Goal: Information Seeking & Learning: Learn about a topic

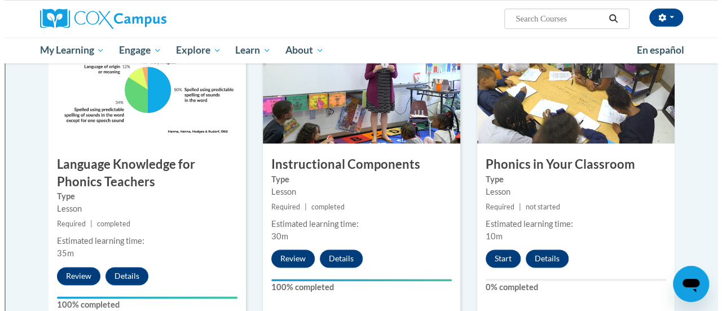
scroll to position [590, 0]
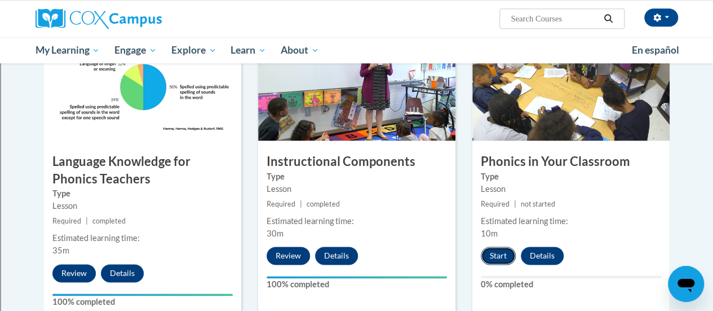
click at [497, 253] on button "Start" at bounding box center [498, 255] width 35 height 18
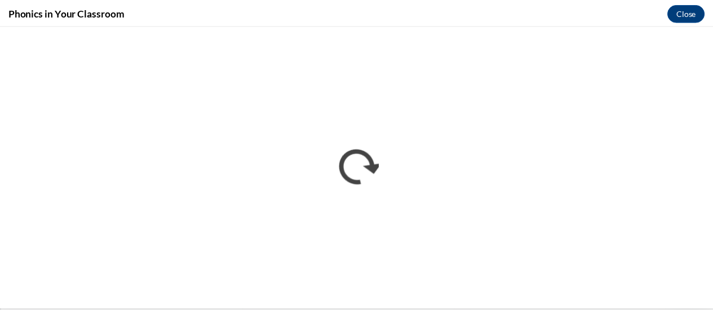
scroll to position [0, 0]
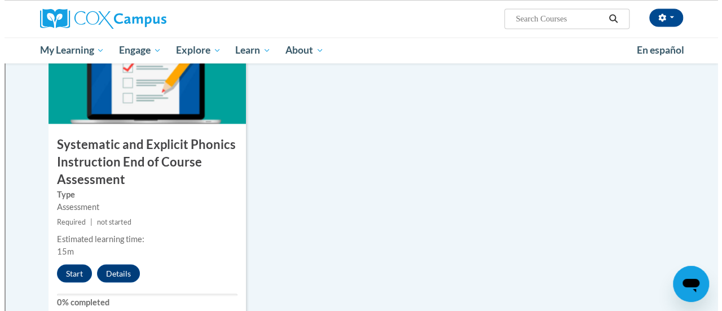
scroll to position [927, 0]
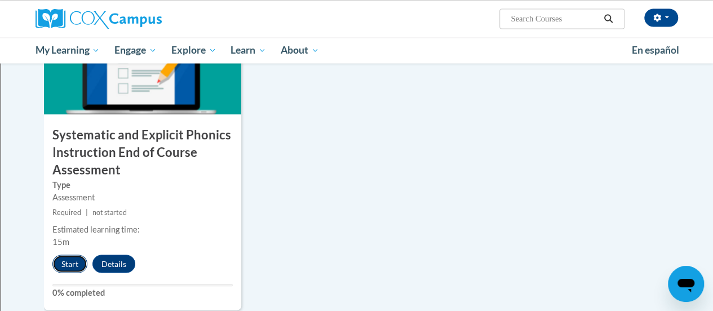
click at [65, 260] on button "Start" at bounding box center [69, 263] width 35 height 18
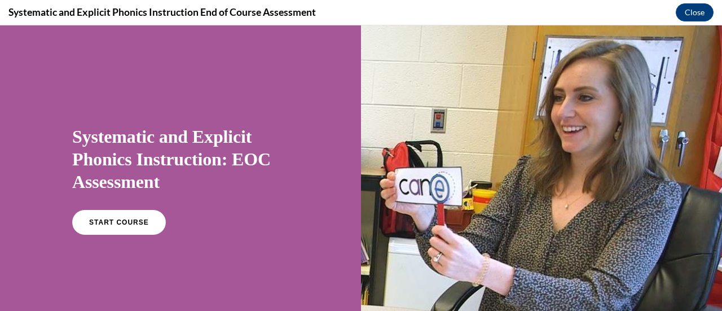
scroll to position [0, 0]
click at [117, 223] on span "START COURSE" at bounding box center [118, 222] width 63 height 8
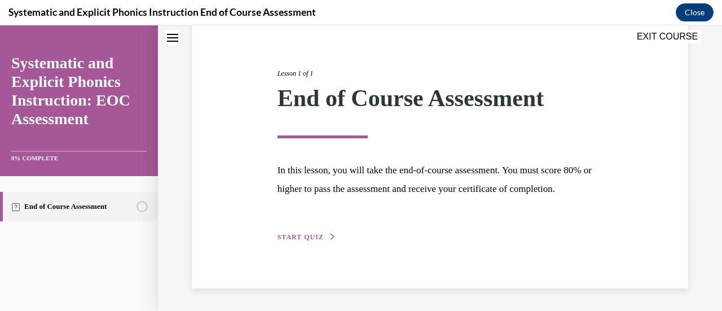
scroll to position [132, 0]
click at [306, 235] on span "START QUIZ" at bounding box center [300, 237] width 46 height 8
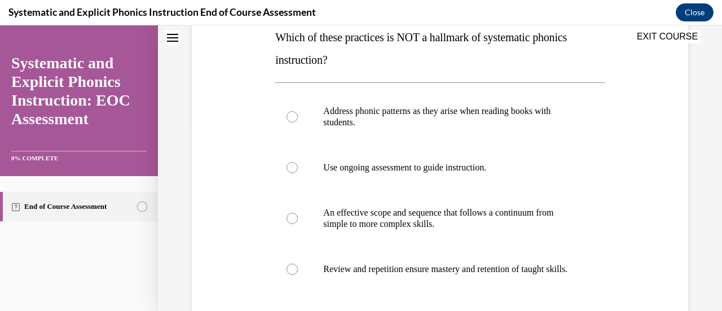
scroll to position [191, 0]
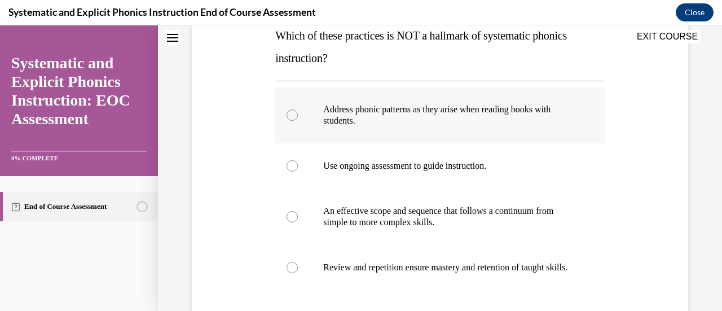
click at [289, 113] on div at bounding box center [291, 114] width 11 height 11
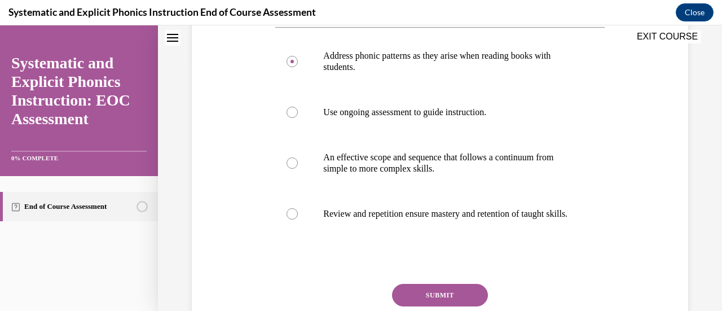
scroll to position [254, 0]
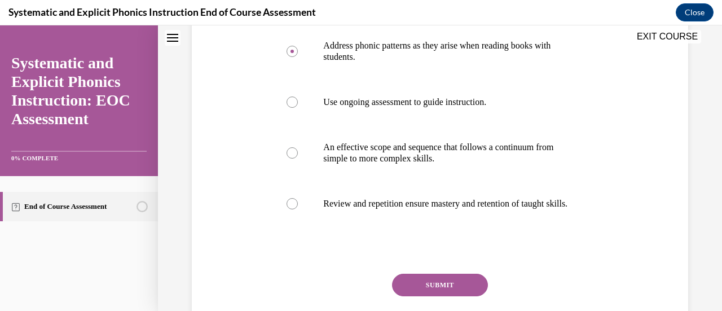
click at [433, 290] on button "SUBMIT" at bounding box center [440, 284] width 96 height 23
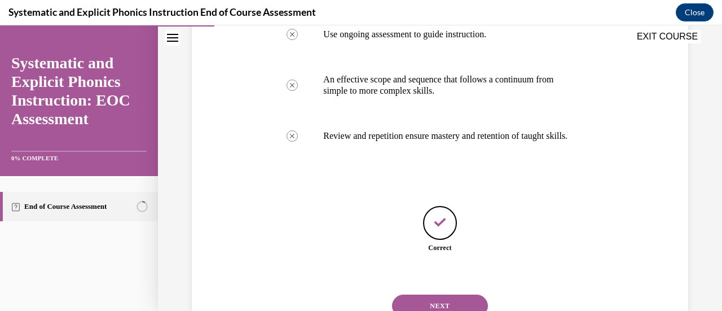
scroll to position [378, 0]
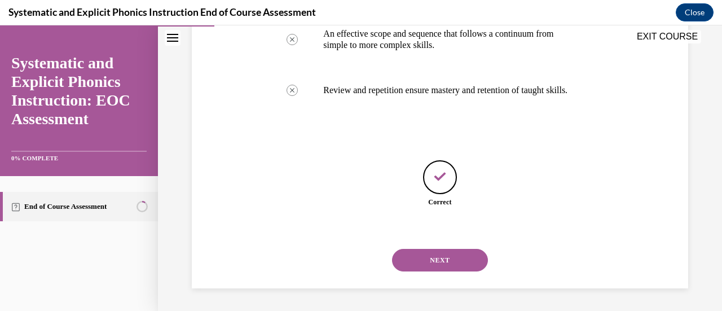
click at [439, 261] on button "NEXT" at bounding box center [440, 260] width 96 height 23
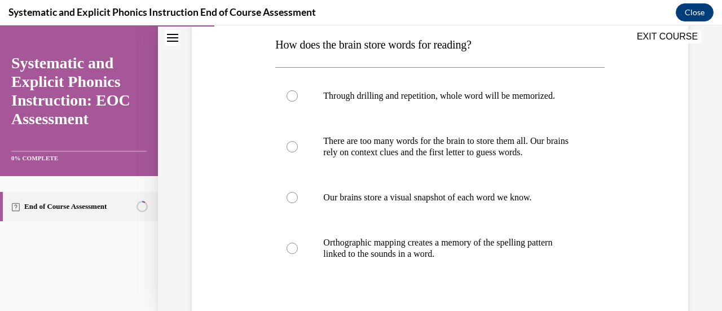
scroll to position [183, 0]
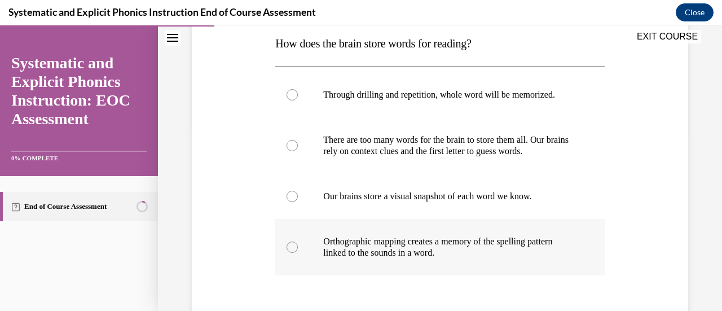
click at [289, 245] on div at bounding box center [291, 246] width 11 height 11
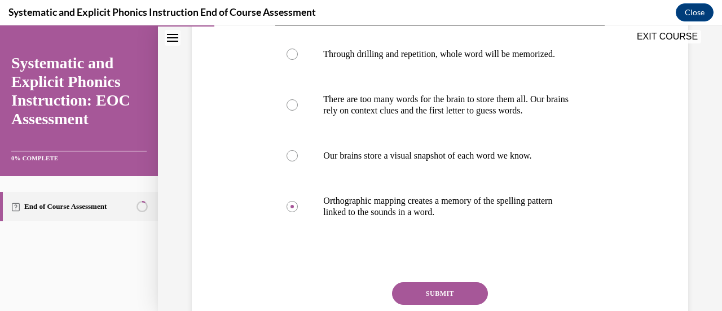
click at [453, 288] on button "SUBMIT" at bounding box center [440, 293] width 96 height 23
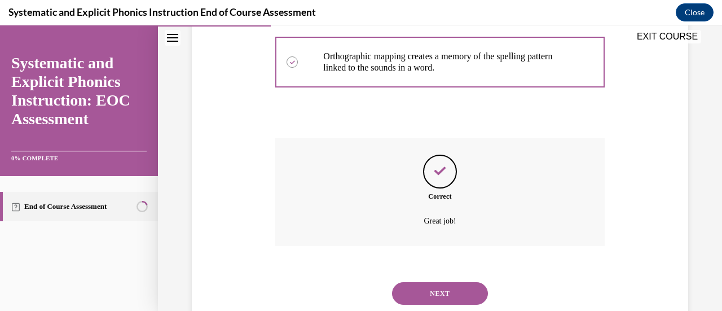
scroll to position [400, 0]
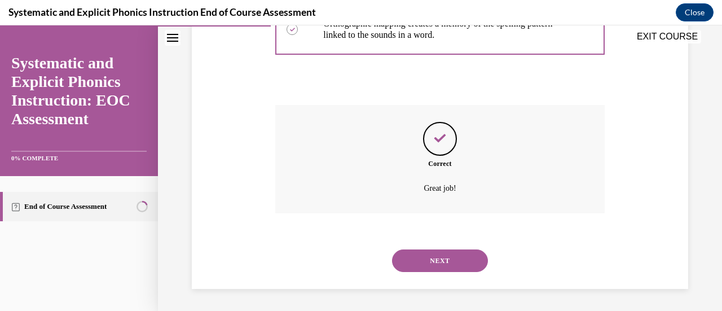
click at [443, 259] on button "NEXT" at bounding box center [440, 260] width 96 height 23
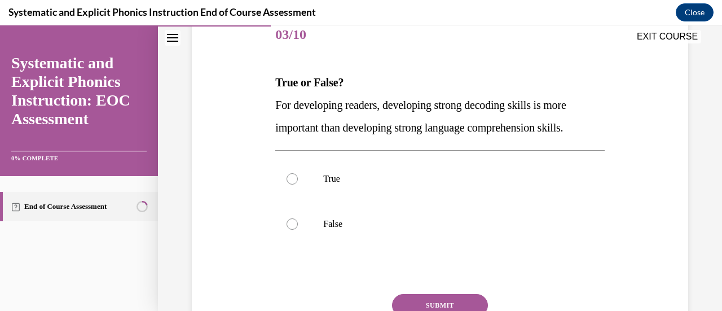
scroll to position [144, 0]
click at [290, 177] on div at bounding box center [291, 178] width 11 height 11
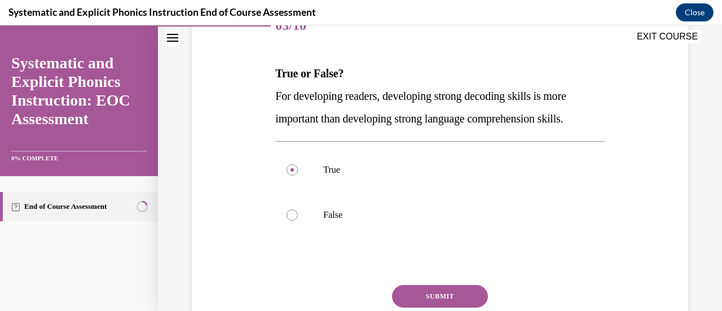
scroll to position [158, 0]
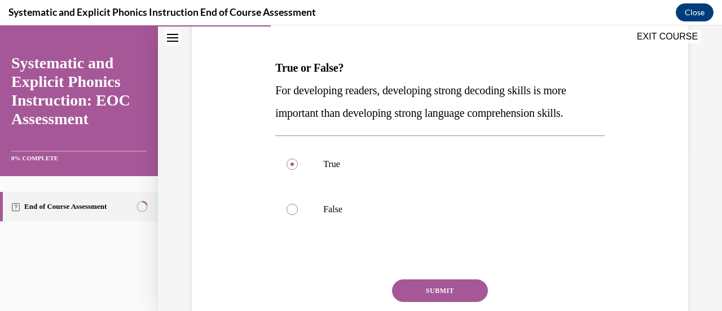
click at [451, 288] on button "SUBMIT" at bounding box center [440, 290] width 96 height 23
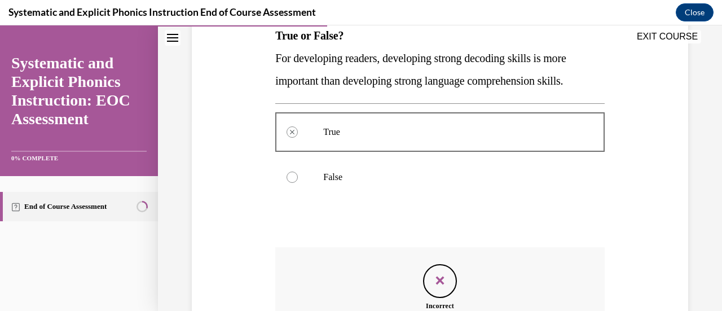
scroll to position [188, 0]
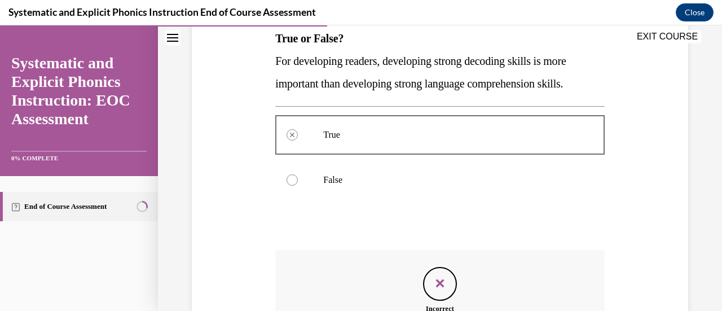
click at [628, 194] on div "Question 03/10 True or False? For developing readers, developing strong decodin…" at bounding box center [440, 184] width 502 height 498
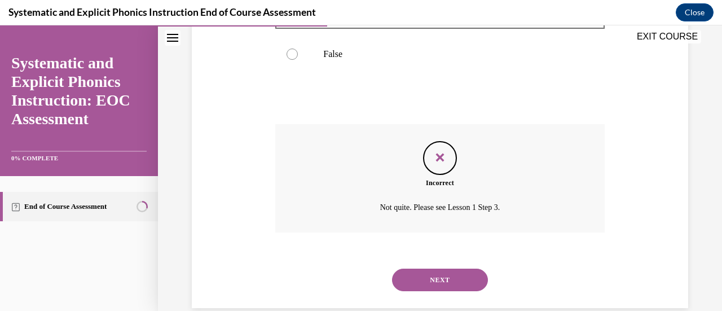
scroll to position [333, 0]
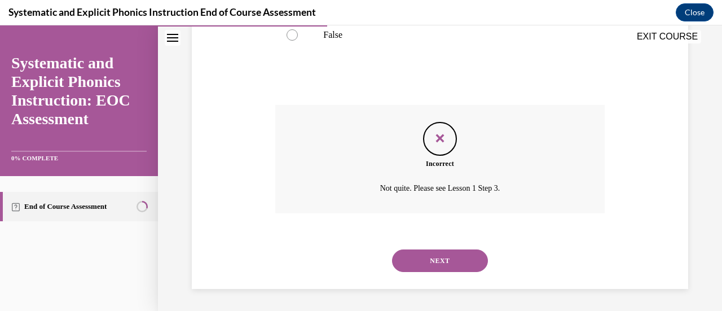
click at [457, 259] on button "NEXT" at bounding box center [440, 260] width 96 height 23
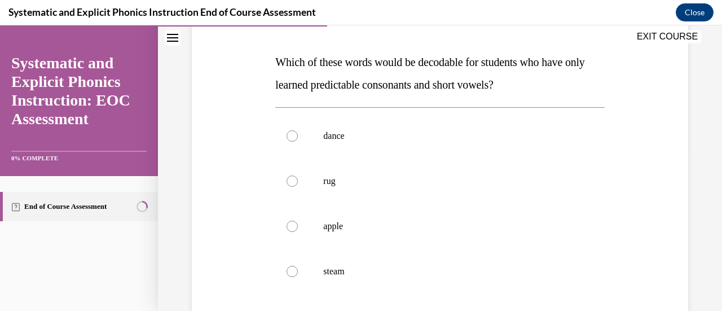
scroll to position [165, 0]
click at [290, 180] on div at bounding box center [291, 179] width 11 height 11
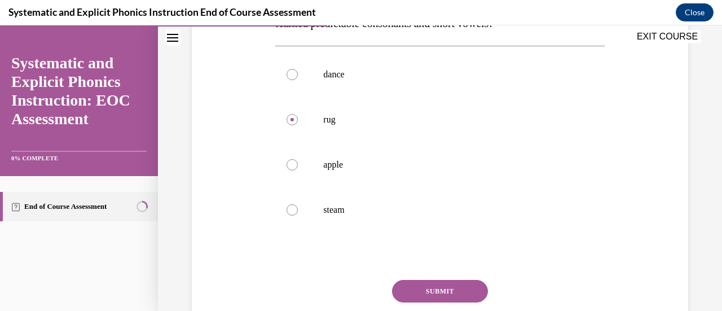
click at [426, 290] on button "SUBMIT" at bounding box center [440, 291] width 96 height 23
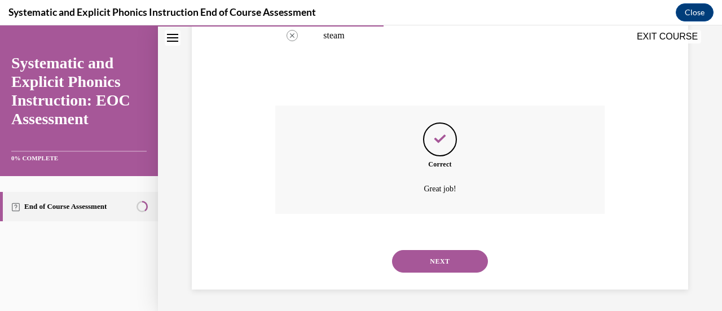
scroll to position [400, 0]
click at [438, 264] on button "NEXT" at bounding box center [440, 260] width 96 height 23
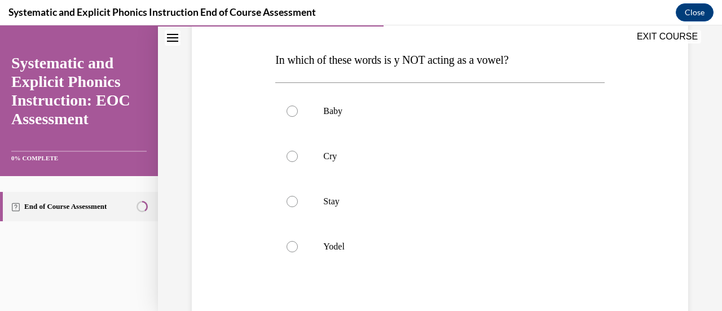
scroll to position [167, 0]
click at [290, 244] on div at bounding box center [291, 245] width 11 height 11
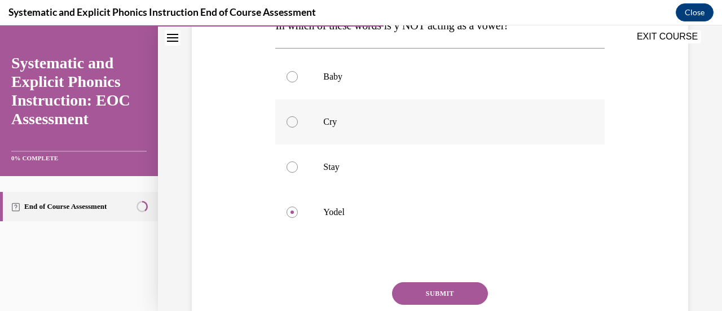
scroll to position [202, 0]
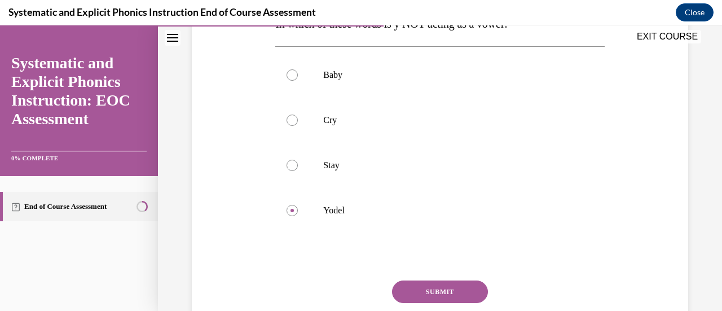
click at [421, 291] on button "SUBMIT" at bounding box center [440, 291] width 96 height 23
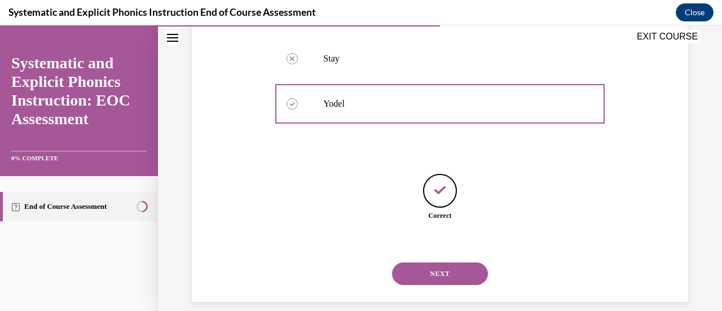
scroll to position [322, 0]
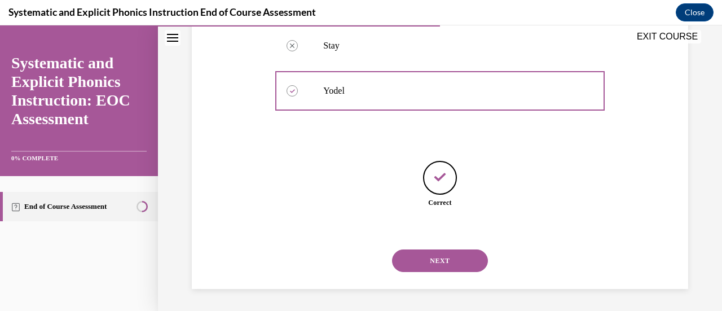
click at [443, 257] on button "NEXT" at bounding box center [440, 260] width 96 height 23
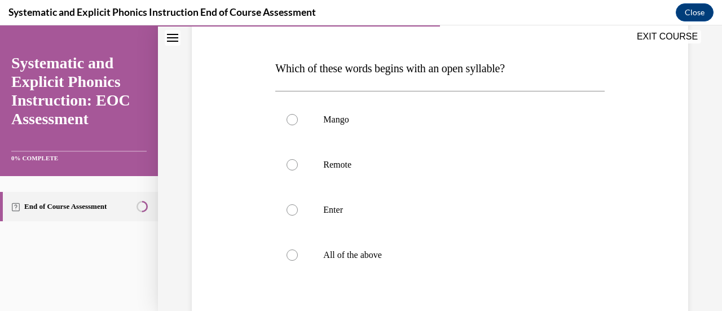
scroll to position [162, 0]
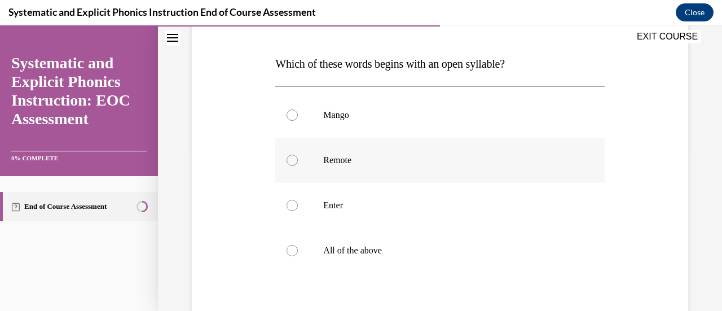
click at [289, 161] on div at bounding box center [291, 159] width 11 height 11
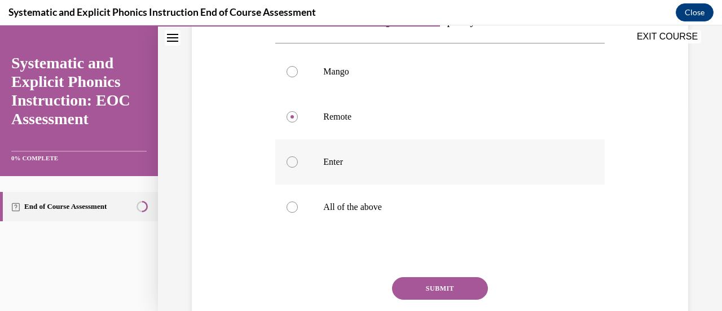
scroll to position [207, 0]
click at [442, 285] on button "SUBMIT" at bounding box center [440, 287] width 96 height 23
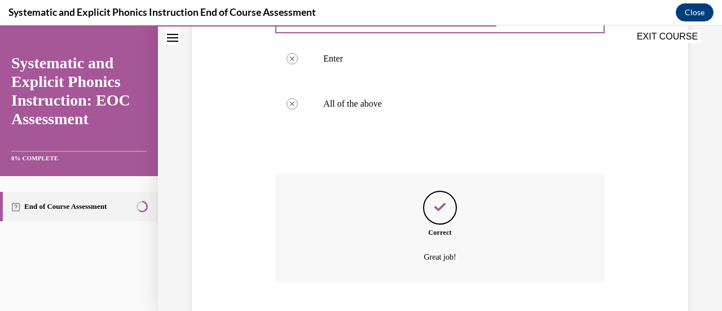
scroll to position [378, 0]
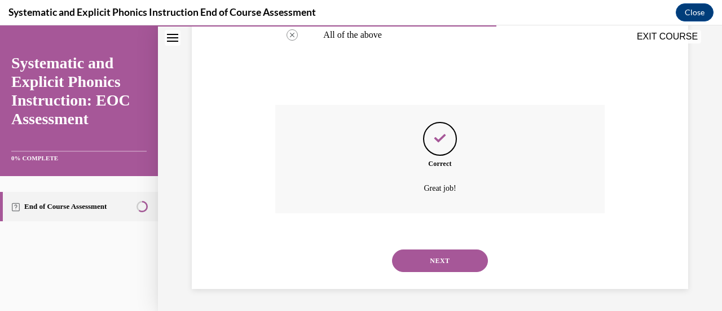
click at [434, 259] on button "NEXT" at bounding box center [440, 260] width 96 height 23
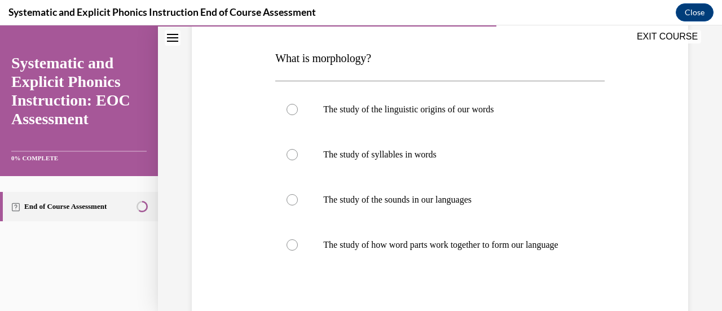
scroll to position [169, 0]
click at [289, 250] on div at bounding box center [291, 243] width 11 height 11
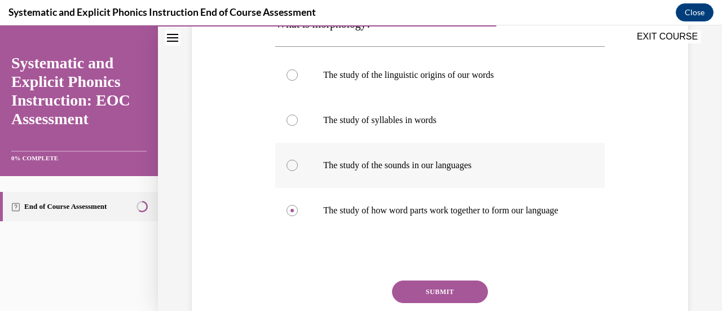
scroll to position [203, 0]
click at [442, 298] on button "SUBMIT" at bounding box center [440, 291] width 96 height 23
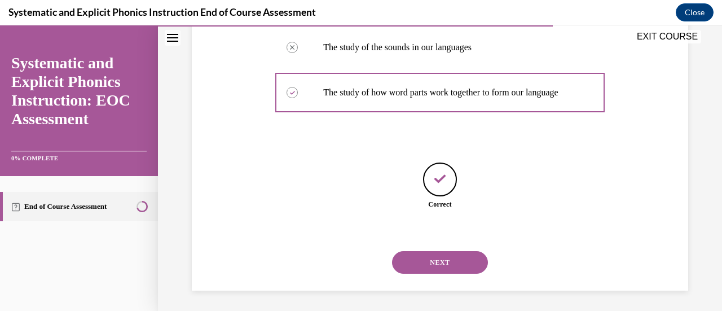
scroll to position [333, 0]
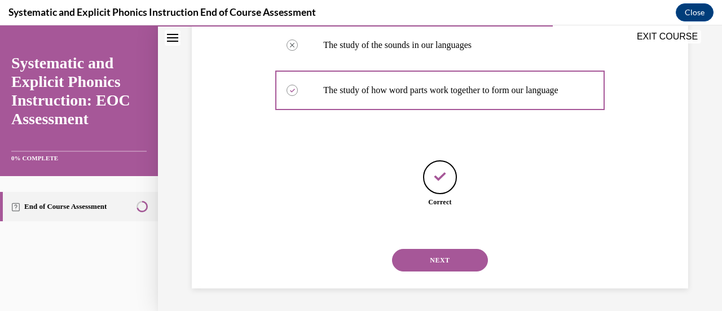
click at [445, 264] on button "NEXT" at bounding box center [440, 260] width 96 height 23
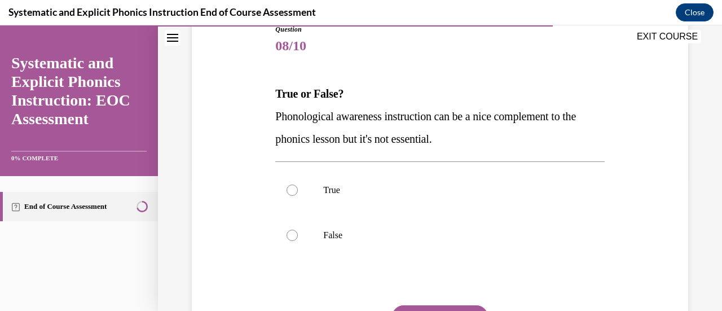
scroll to position [134, 0]
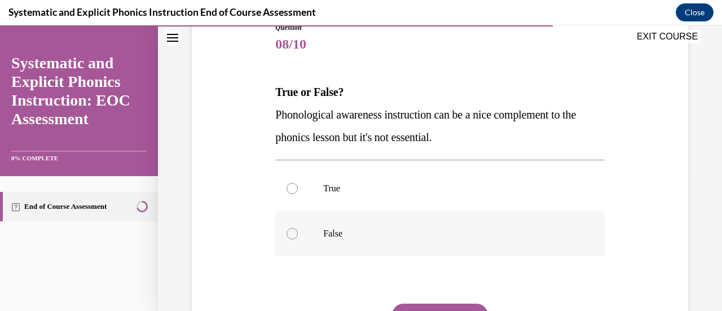
click at [288, 236] on div at bounding box center [291, 233] width 11 height 11
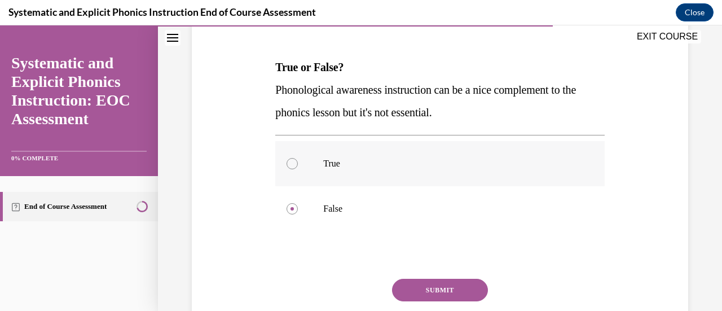
scroll to position [160, 0]
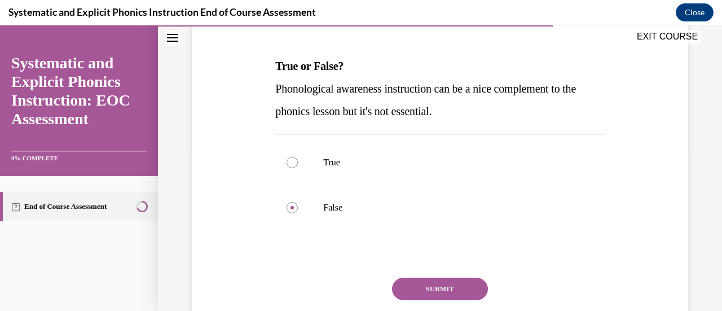
click at [456, 281] on button "SUBMIT" at bounding box center [440, 288] width 96 height 23
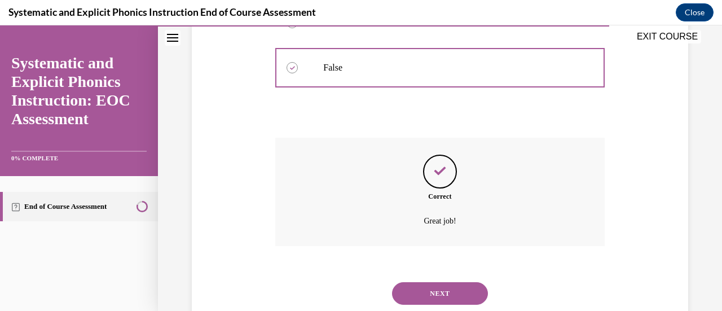
scroll to position [333, 0]
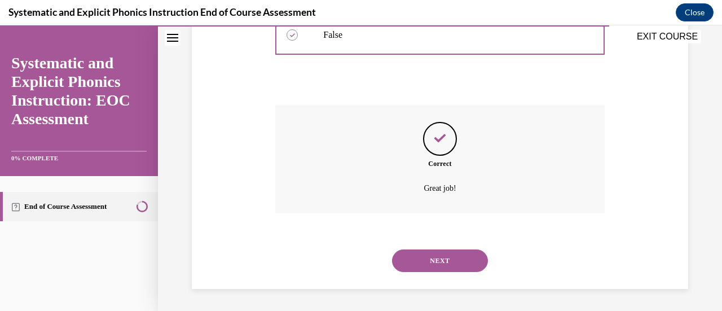
click at [437, 262] on button "NEXT" at bounding box center [440, 260] width 96 height 23
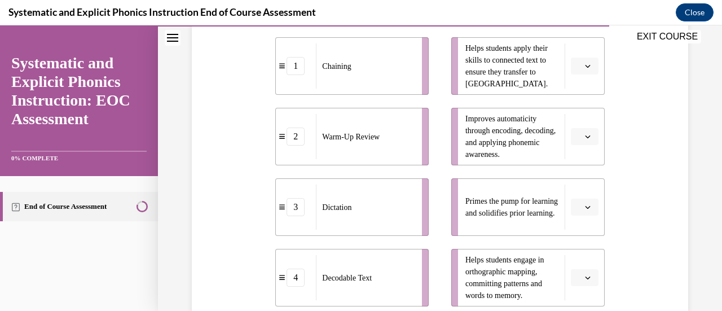
scroll to position [262, 0]
drag, startPoint x: 576, startPoint y: 66, endPoint x: 582, endPoint y: 67, distance: 6.9
click at [585, 67] on icon "button" at bounding box center [588, 66] width 6 height 6
click at [574, 181] on span "4" at bounding box center [573, 180] width 4 height 9
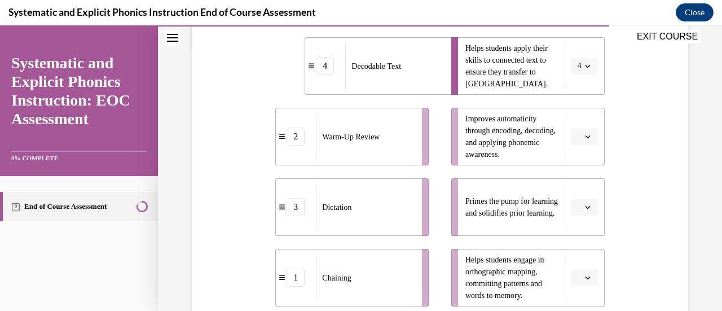
click at [585, 207] on icon "button" at bounding box center [588, 207] width 6 height 6
click at [577, 136] on div "2" at bounding box center [576, 136] width 28 height 23
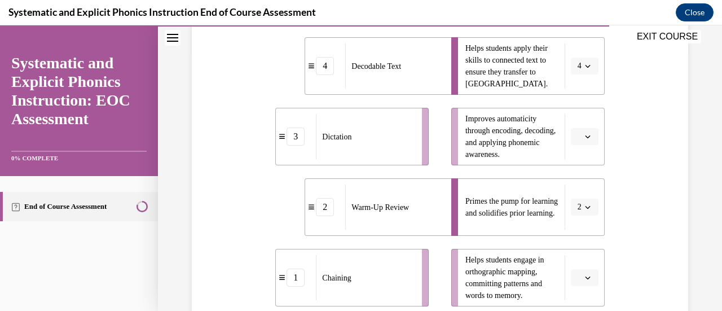
click at [577, 137] on span "Please select an option" at bounding box center [579, 136] width 4 height 11
click at [571, 227] on span "3" at bounding box center [573, 228] width 4 height 9
click at [575, 277] on button "button" at bounding box center [585, 277] width 28 height 17
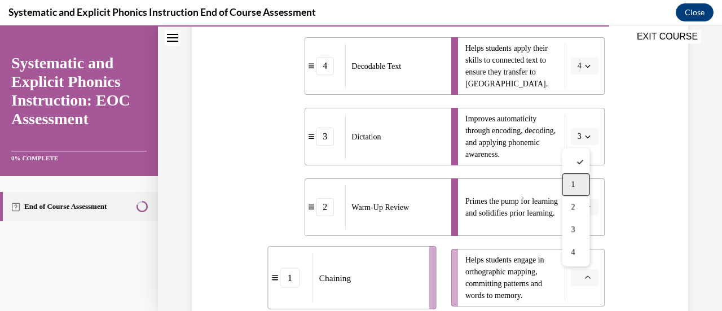
click at [572, 187] on span "1" at bounding box center [573, 184] width 4 height 9
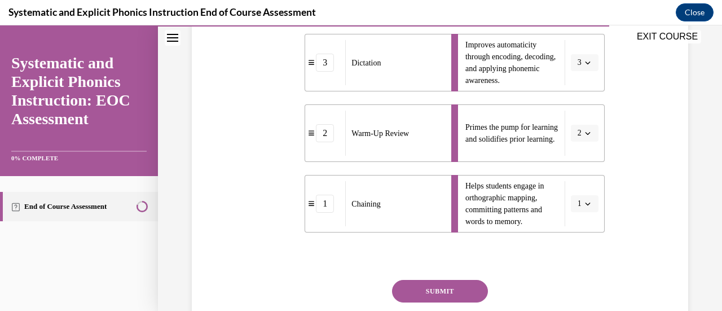
scroll to position [347, 0]
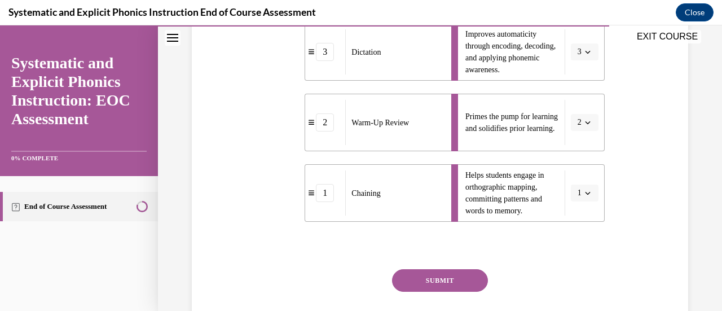
click at [430, 277] on button "SUBMIT" at bounding box center [440, 280] width 96 height 23
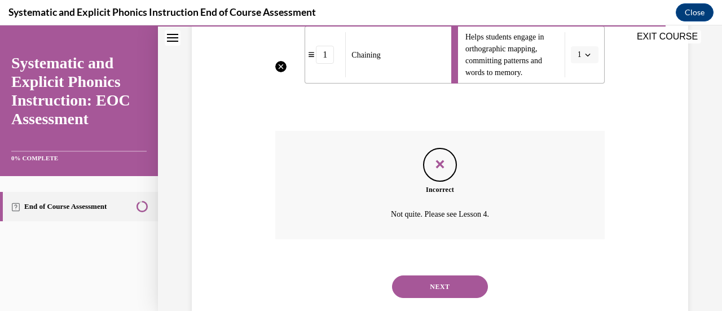
scroll to position [485, 0]
click at [433, 288] on button "NEXT" at bounding box center [440, 286] width 96 height 23
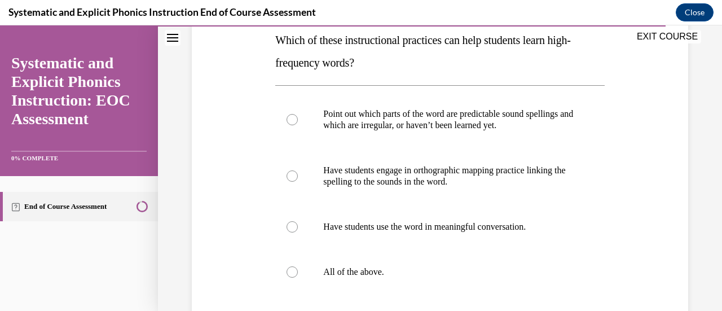
scroll to position [189, 0]
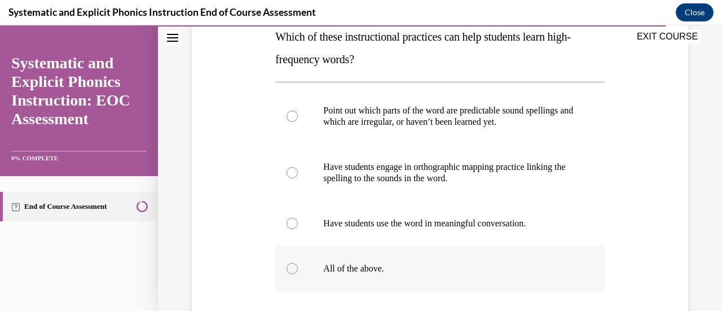
click at [293, 267] on div at bounding box center [291, 268] width 11 height 11
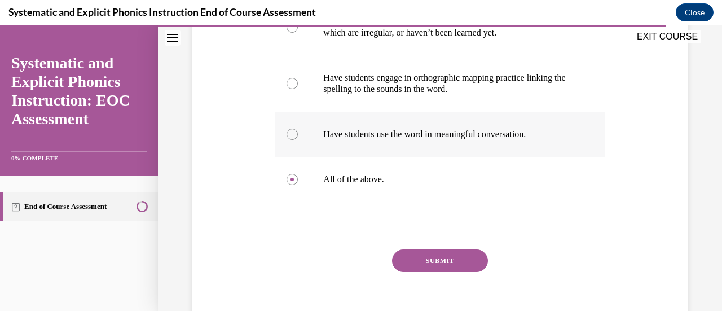
scroll to position [289, 0]
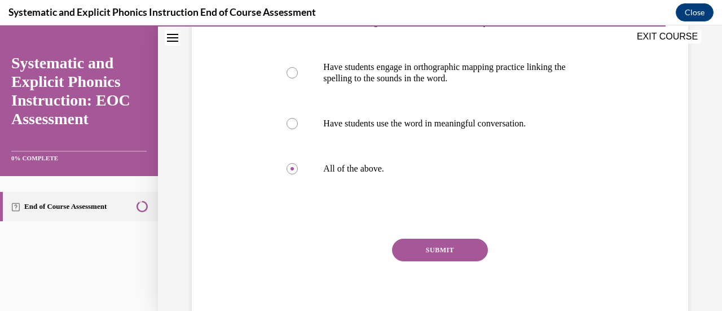
click at [469, 250] on button "SUBMIT" at bounding box center [440, 249] width 96 height 23
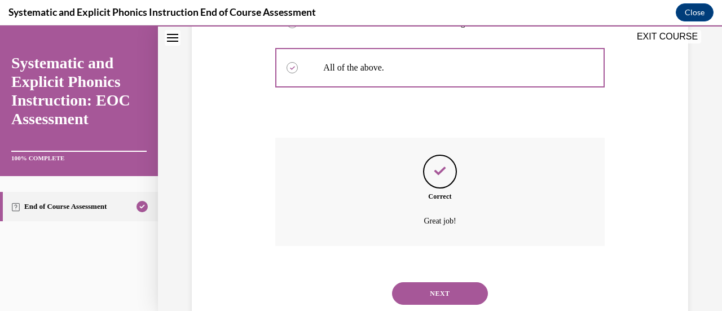
scroll to position [423, 0]
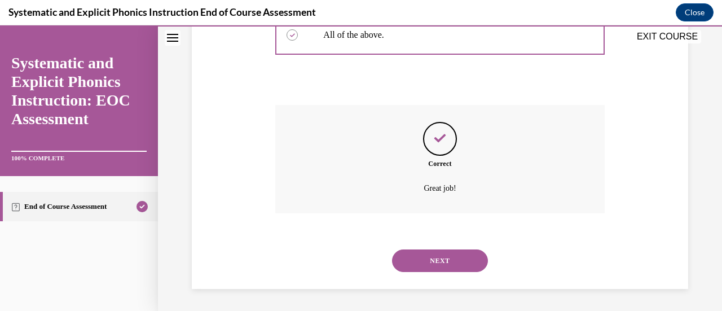
click at [451, 259] on button "NEXT" at bounding box center [440, 260] width 96 height 23
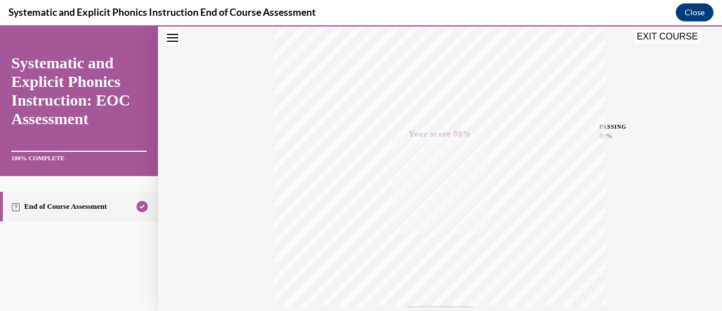
scroll to position [195, 0]
click at [661, 37] on button "EXIT COURSE" at bounding box center [667, 37] width 68 height 14
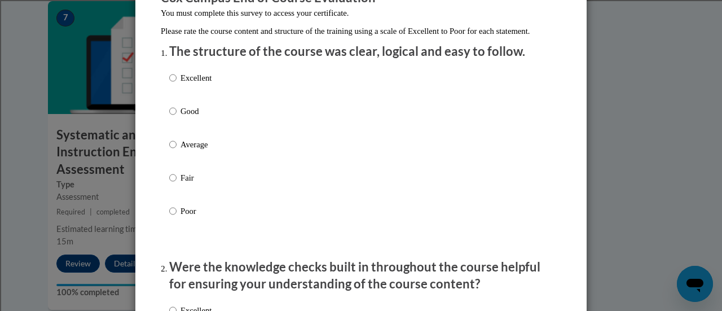
scroll to position [116, 0]
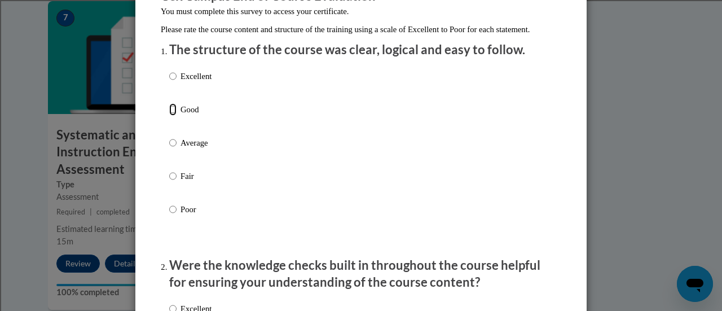
click at [169, 116] on input "Good" at bounding box center [172, 109] width 7 height 12
radio input "true"
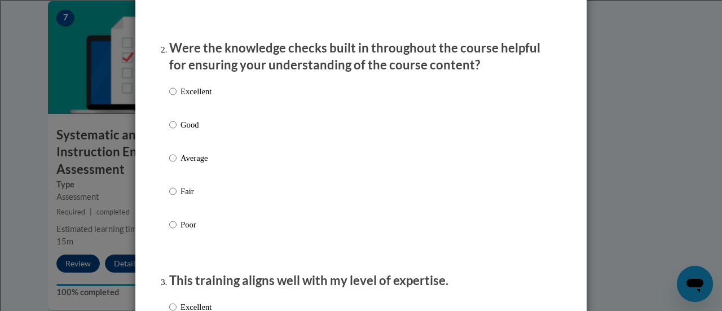
scroll to position [334, 0]
click at [169, 130] on input "Good" at bounding box center [172, 124] width 7 height 12
radio input "true"
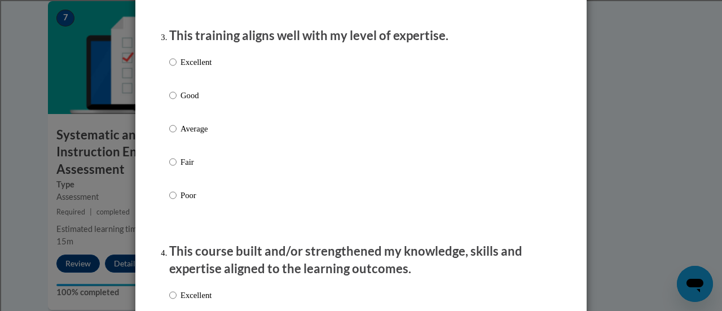
scroll to position [578, 0]
click at [169, 101] on input "Good" at bounding box center [172, 95] width 7 height 12
radio input "true"
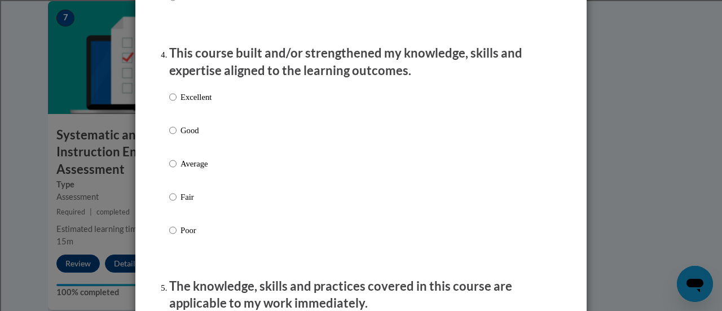
scroll to position [795, 0]
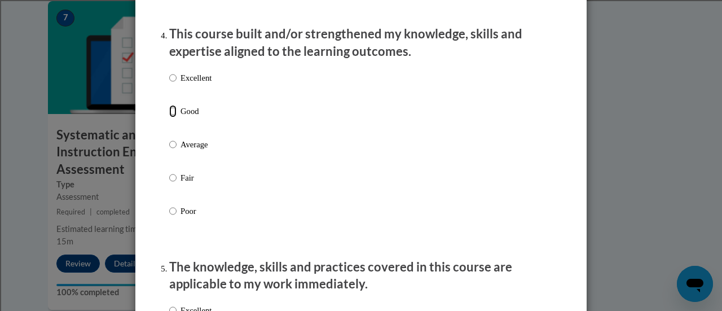
click at [169, 117] on input "Good" at bounding box center [172, 111] width 7 height 12
radio input "true"
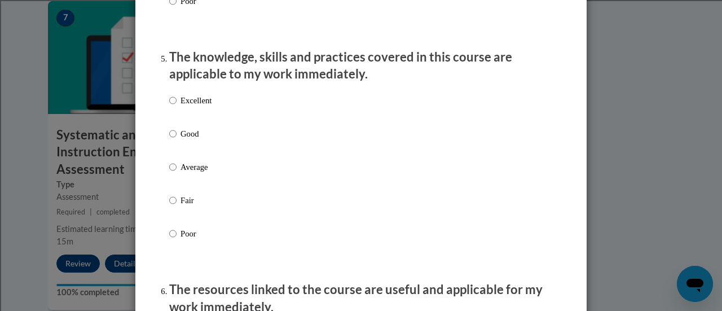
scroll to position [1008, 0]
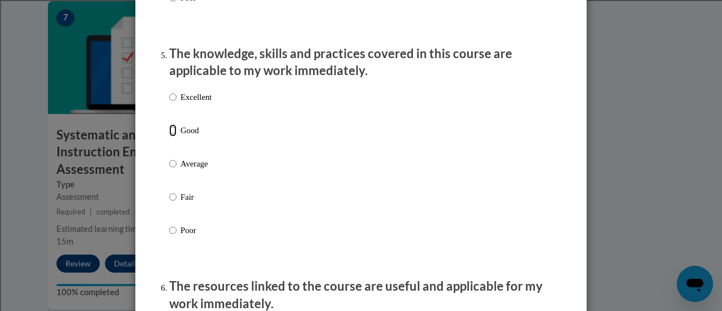
click at [169, 136] on input "Good" at bounding box center [172, 130] width 7 height 12
radio input "true"
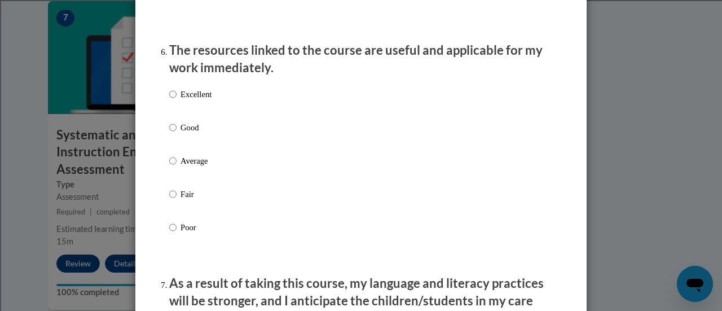
scroll to position [1256, 0]
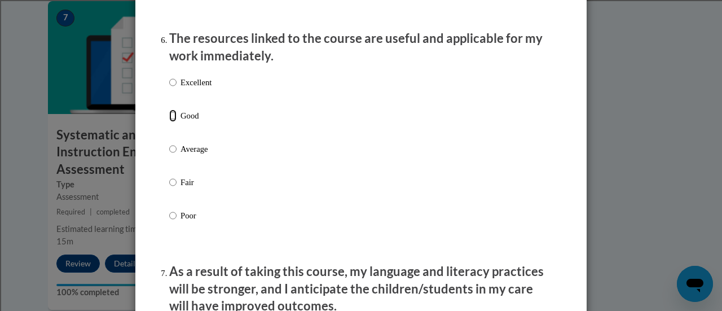
click at [169, 122] on input "Good" at bounding box center [172, 115] width 7 height 12
radio input "true"
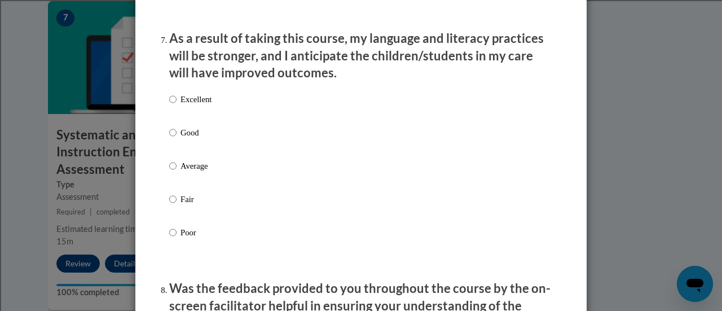
scroll to position [1494, 0]
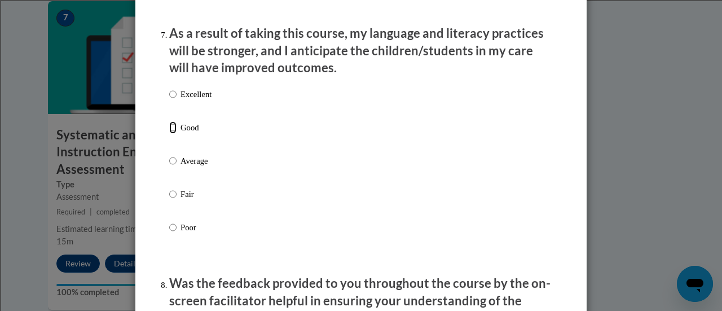
click at [169, 134] on input "Good" at bounding box center [172, 127] width 7 height 12
radio input "true"
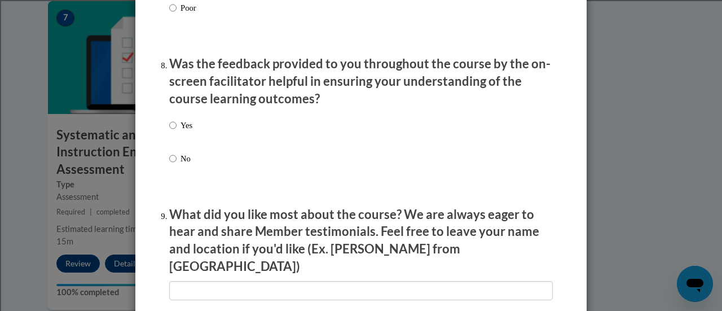
scroll to position [1713, 0]
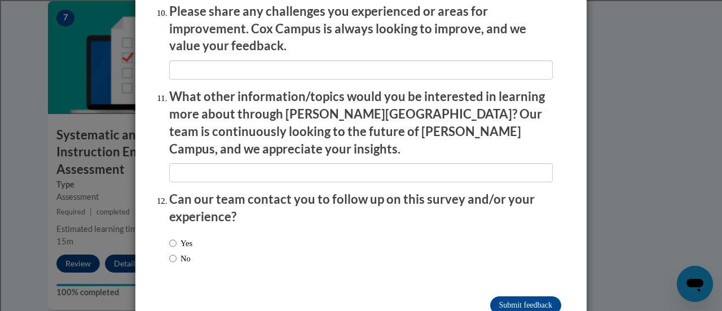
scroll to position [2034, 0]
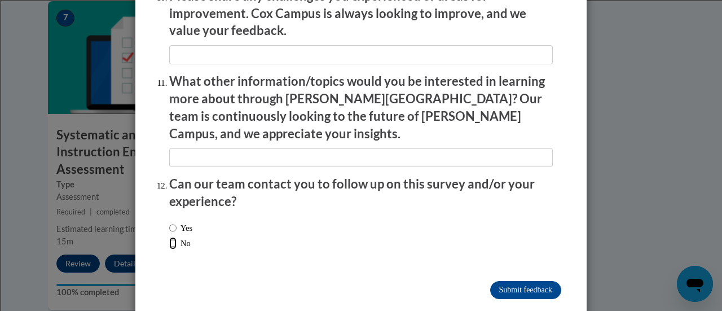
click at [169, 237] on input "No" at bounding box center [172, 243] width 7 height 12
radio input "true"
click at [507, 281] on input "Submit feedback" at bounding box center [525, 290] width 71 height 18
